Goal: Information Seeking & Learning: Learn about a topic

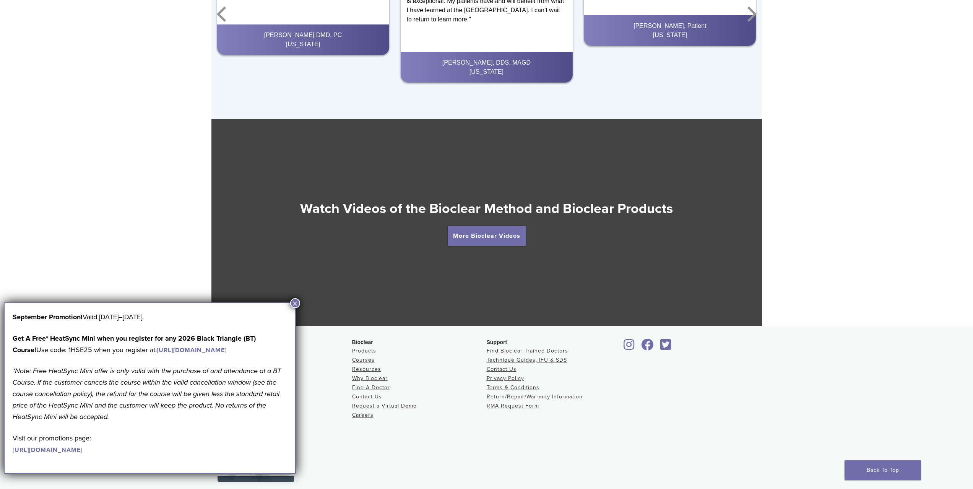
scroll to position [1398, 0]
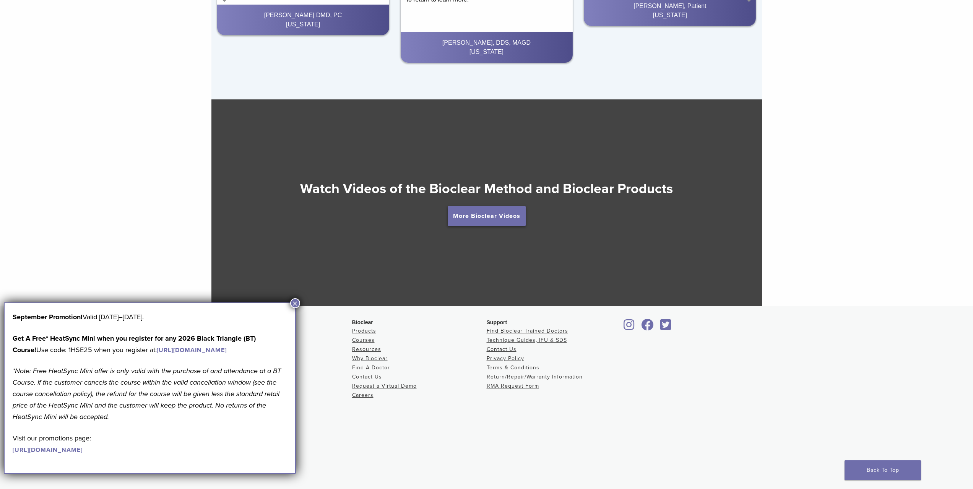
click at [492, 218] on link "More Bioclear Videos" at bounding box center [487, 216] width 78 height 20
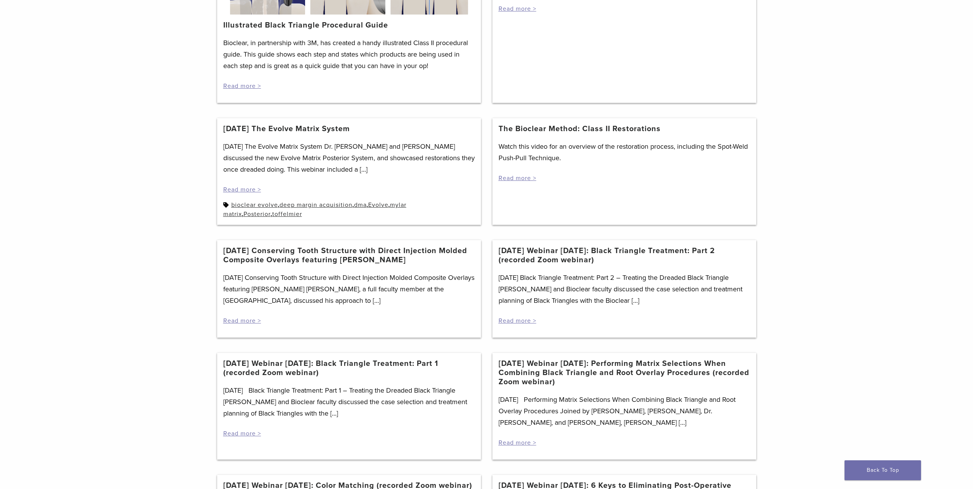
scroll to position [268, 0]
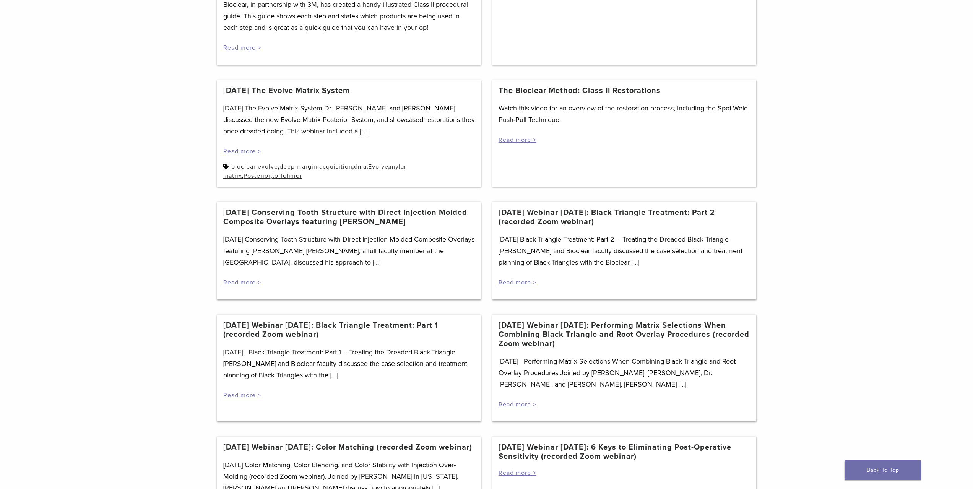
click at [314, 384] on div "10/14/20 Black Triangle Treatment: Part 1 – Treating the Dreaded Black Triangle…" at bounding box center [349, 373] width 252 height 53
click at [304, 343] on header "10/14/20 Webinar Wednesday: Black Triangle Treatment: Part 1 (recorded Zoom web…" at bounding box center [349, 334] width 252 height 26
click at [297, 325] on link "10/14/20 Webinar Wednesday: Black Triangle Treatment: Part 1 (recorded Zoom web…" at bounding box center [349, 330] width 252 height 18
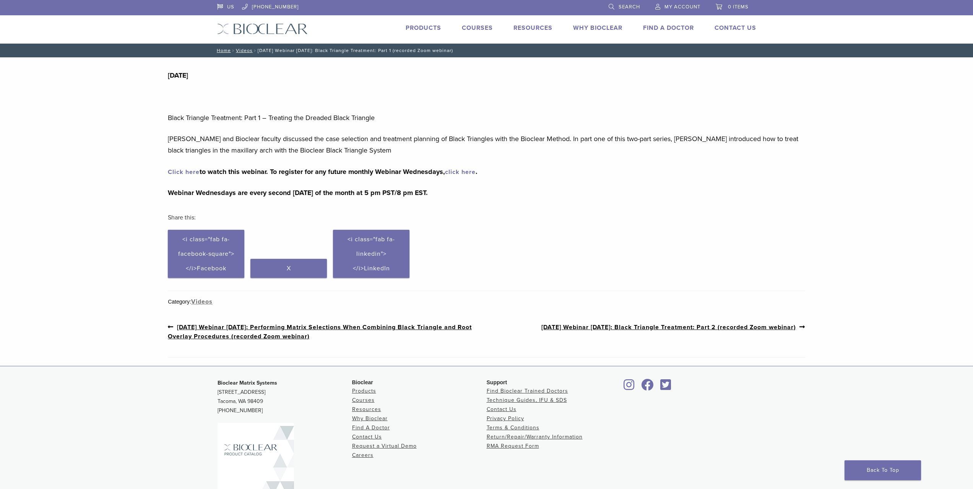
click at [486, 28] on link "Courses" at bounding box center [477, 28] width 31 height 8
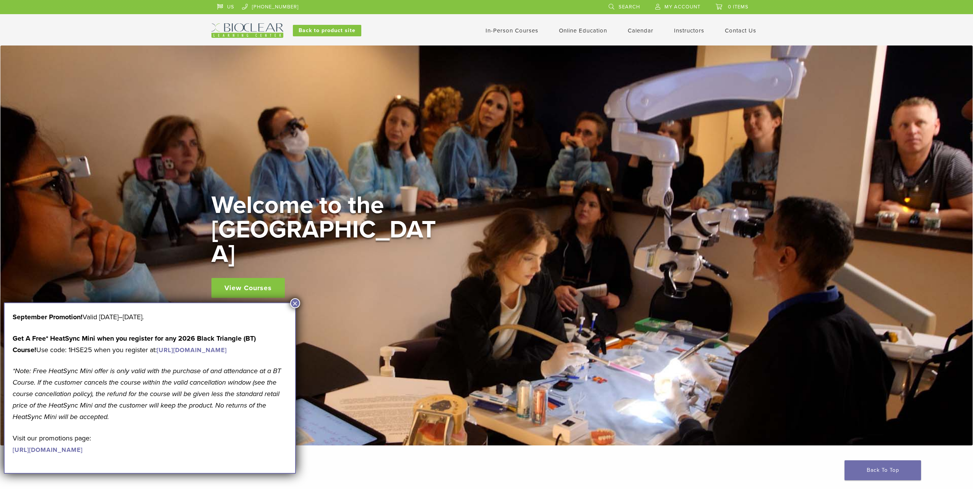
click at [296, 303] on button "×" at bounding box center [295, 303] width 10 height 10
